Goal: Task Accomplishment & Management: Manage account settings

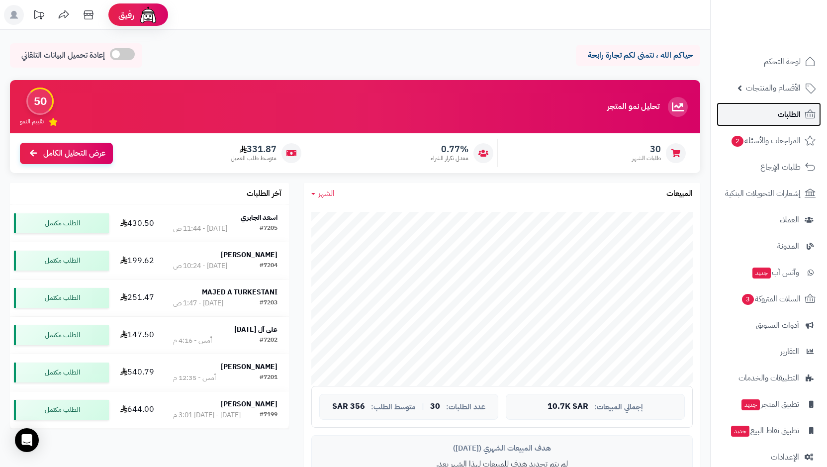
click at [793, 119] on span "الطلبات" at bounding box center [789, 114] width 23 height 14
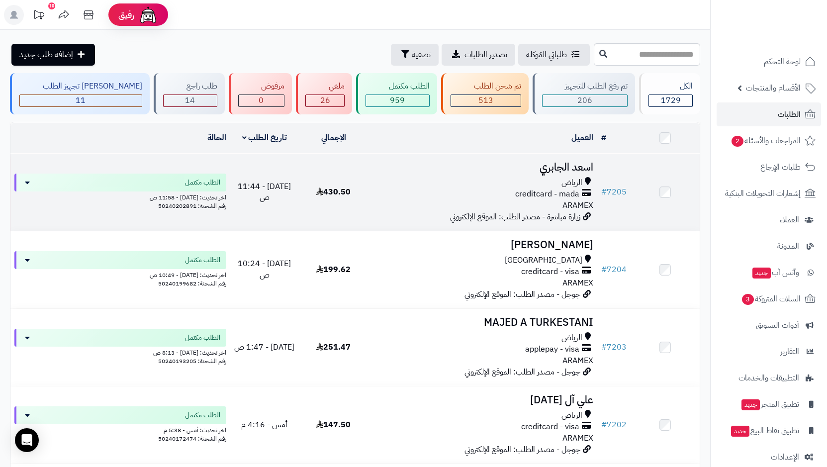
click at [558, 189] on span "creditcard - mada" at bounding box center [547, 194] width 64 height 11
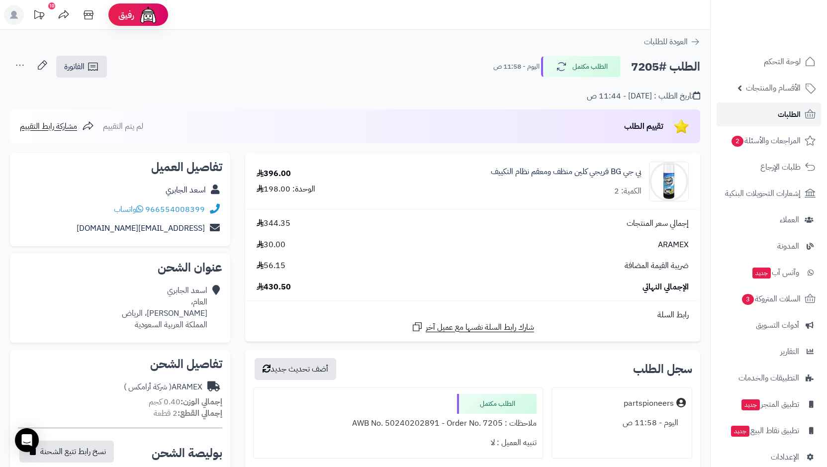
click at [776, 113] on link "الطلبات" at bounding box center [769, 114] width 104 height 24
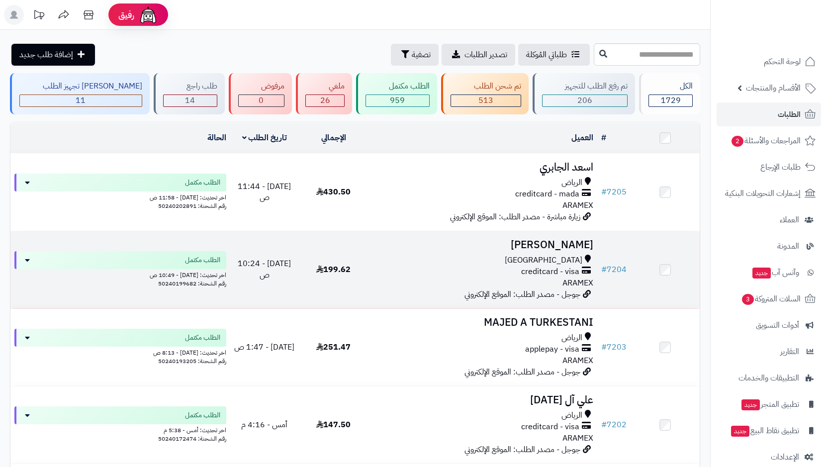
click at [570, 263] on span "[GEOGRAPHIC_DATA]" at bounding box center [544, 260] width 78 height 11
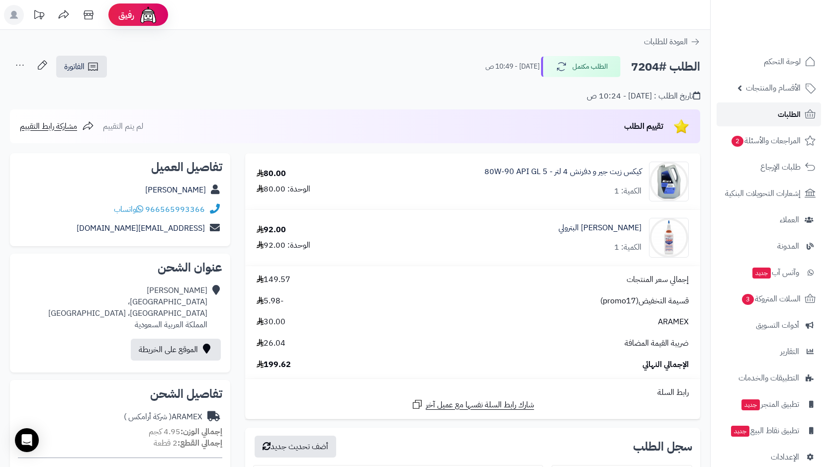
click at [772, 120] on link "الطلبات" at bounding box center [769, 114] width 104 height 24
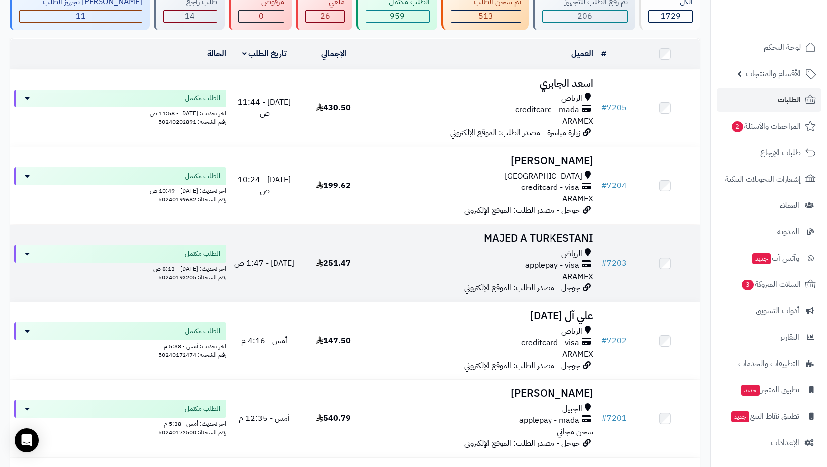
scroll to position [99, 0]
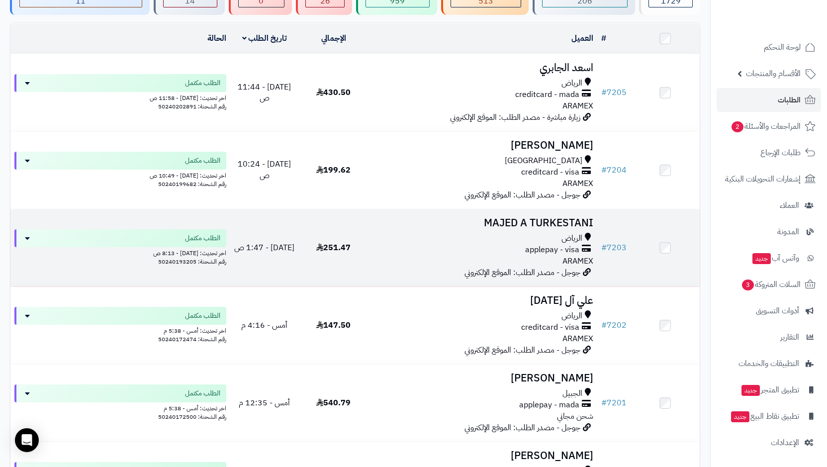
click at [553, 239] on div "الرياض" at bounding box center [483, 238] width 222 height 11
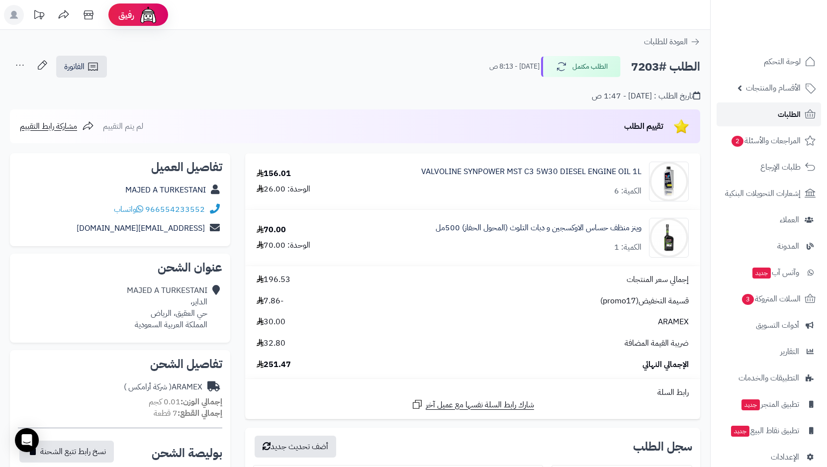
click at [787, 118] on span "الطلبات" at bounding box center [789, 114] width 23 height 14
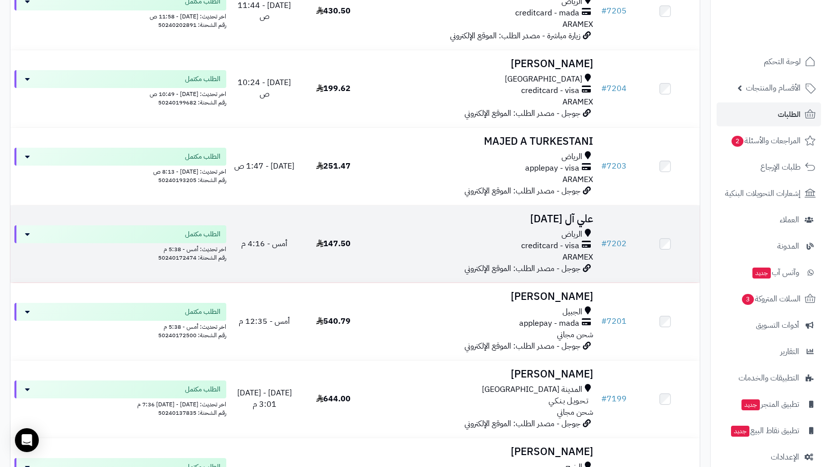
scroll to position [249, 0]
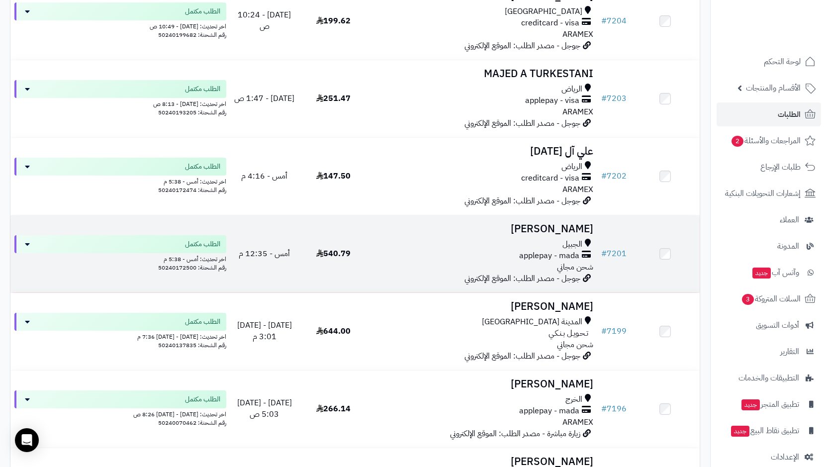
click at [560, 251] on span "applepay - mada" at bounding box center [549, 255] width 60 height 11
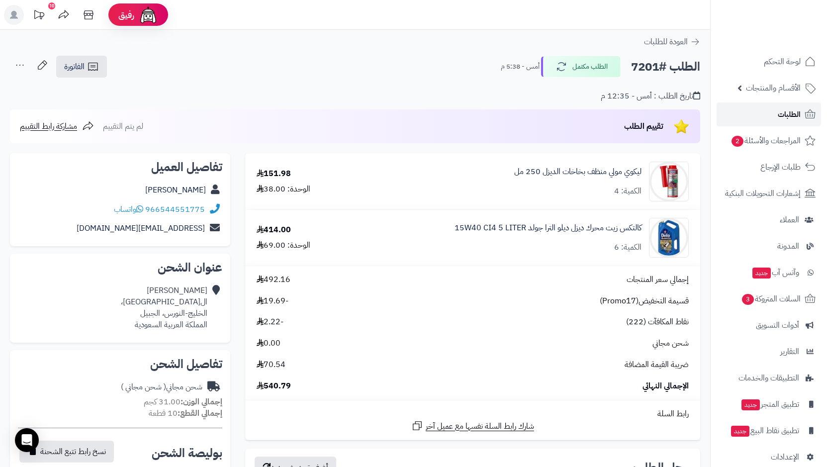
click at [771, 113] on link "الطلبات" at bounding box center [769, 114] width 104 height 24
